Goal: Task Accomplishment & Management: Use online tool/utility

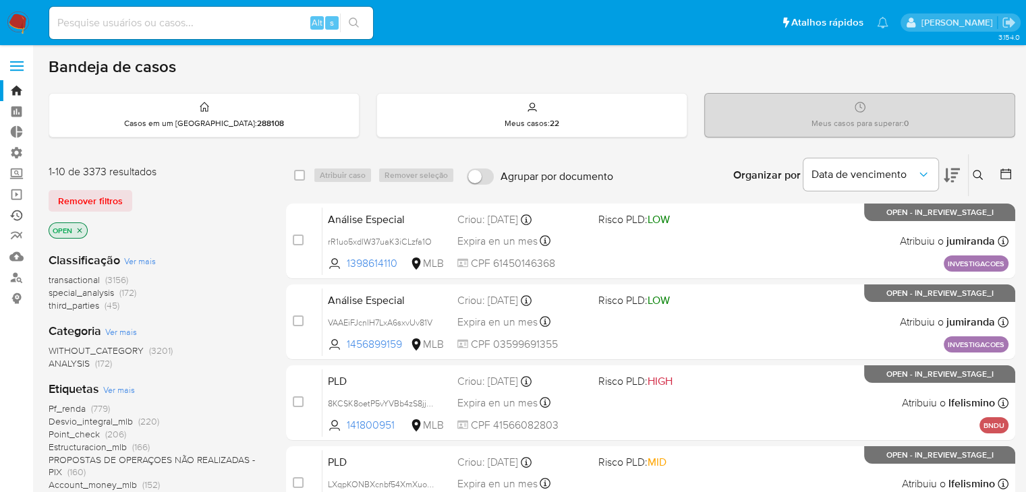
click at [18, 212] on link "Ejecuções automáticas" at bounding box center [80, 215] width 161 height 21
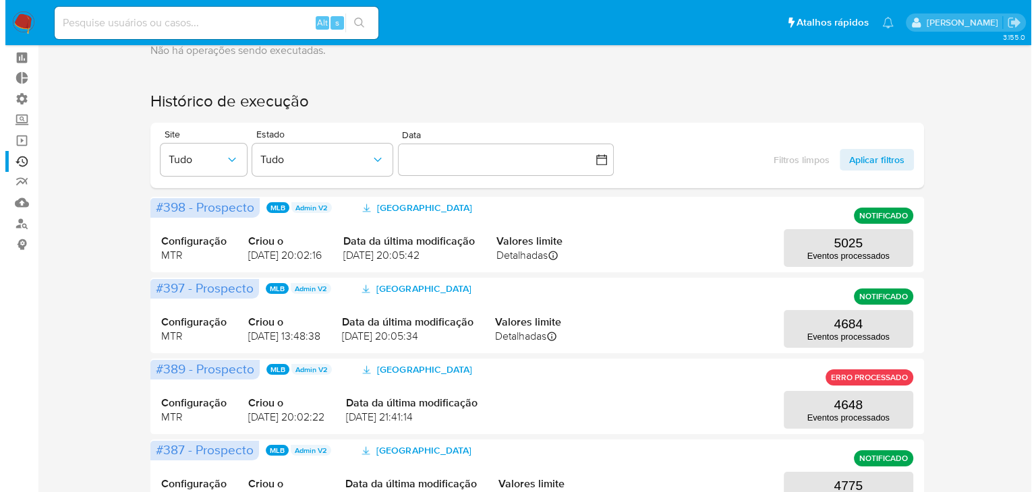
scroll to position [51, 0]
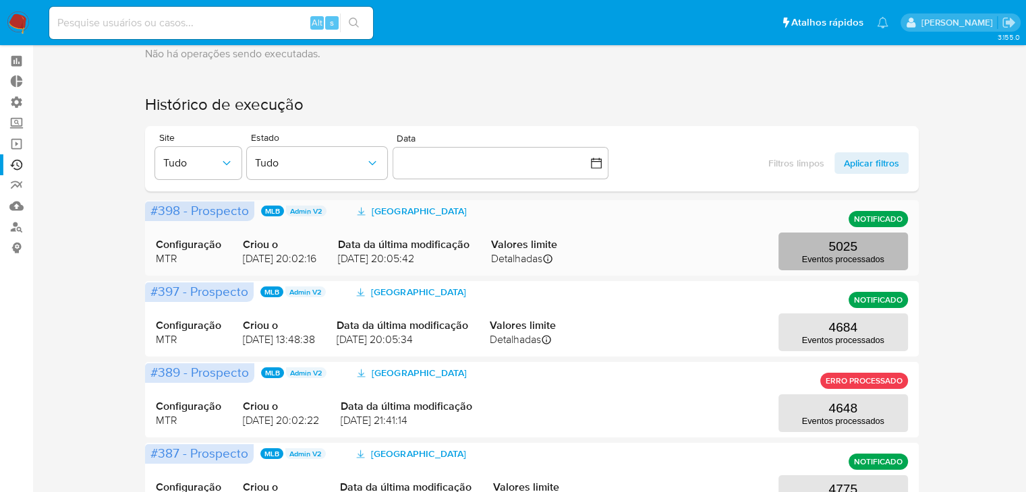
click at [867, 244] on button "5025 Eventos processados" at bounding box center [844, 252] width 130 height 38
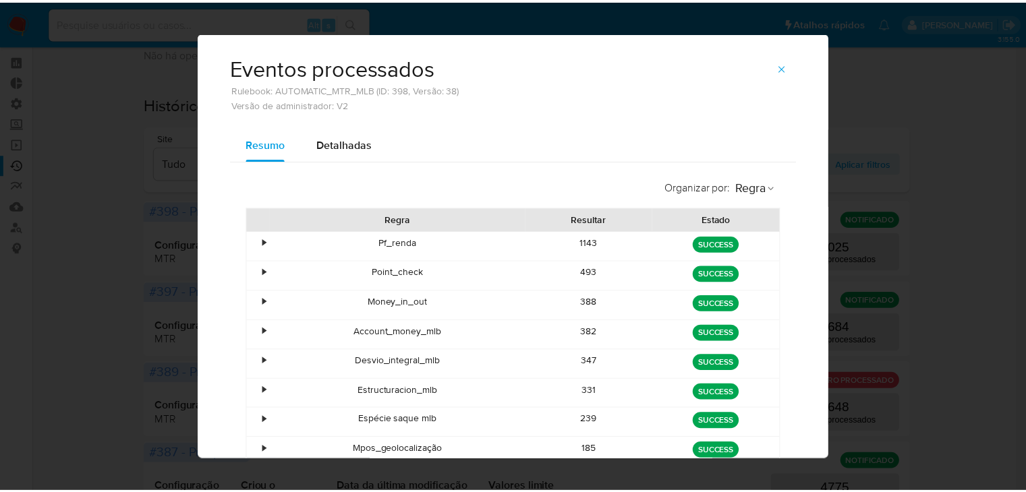
scroll to position [0, 0]
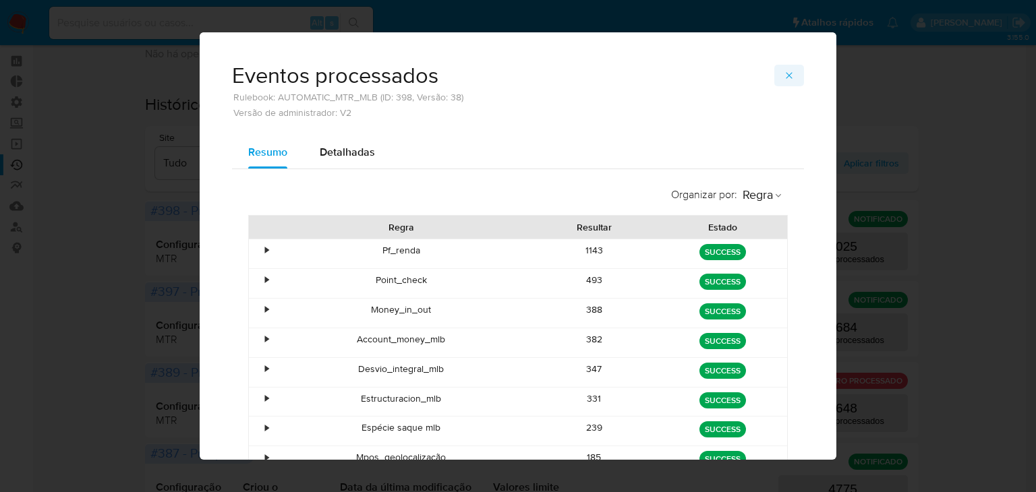
click at [788, 82] on span "button" at bounding box center [789, 75] width 11 height 19
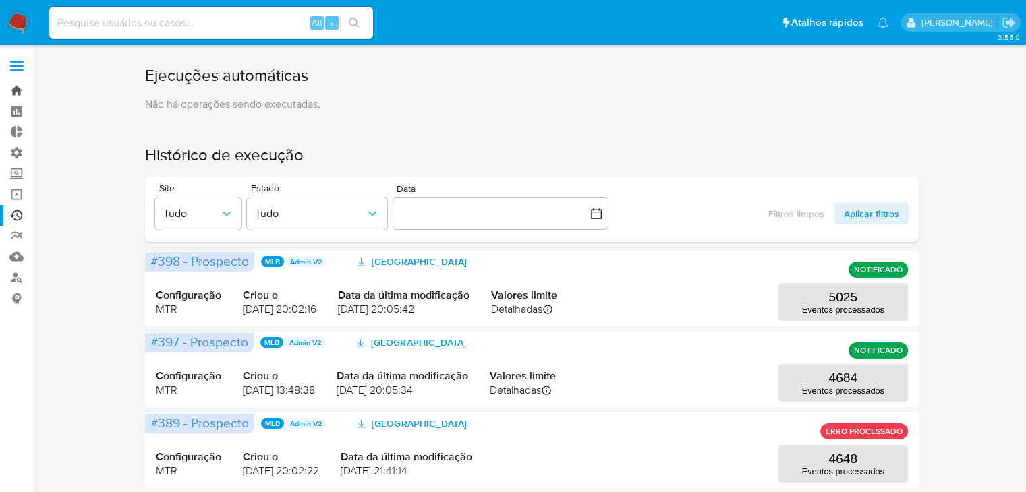
click at [19, 84] on link "Bandeja" at bounding box center [80, 90] width 161 height 21
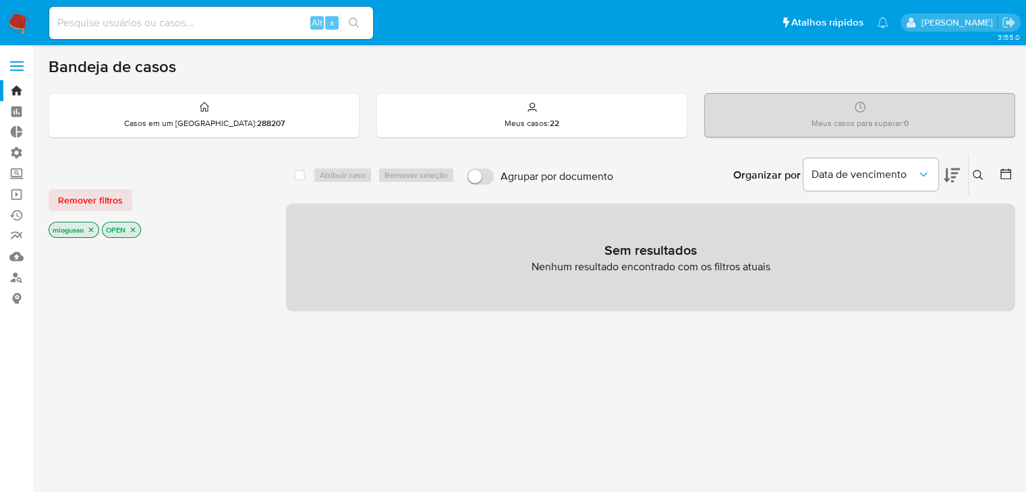
click at [93, 231] on icon "close-filter" at bounding box center [91, 230] width 8 height 8
